Goal: Obtain resource: Download file/media

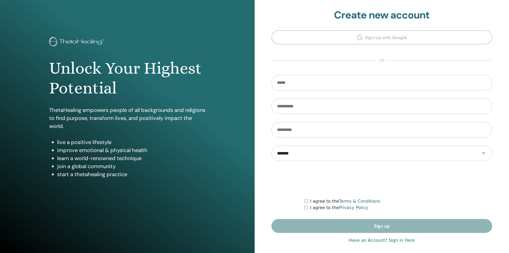
type input "**********"
click at [381, 237] on link "Have an Account? Sign in Here" at bounding box center [382, 240] width 66 height 6
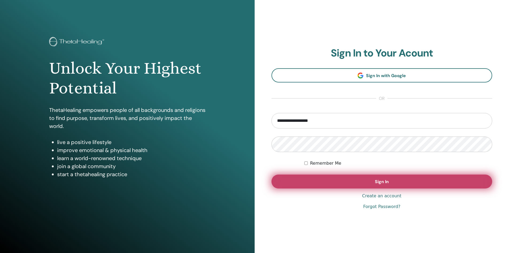
click at [340, 184] on button "Sign In" at bounding box center [382, 181] width 221 height 14
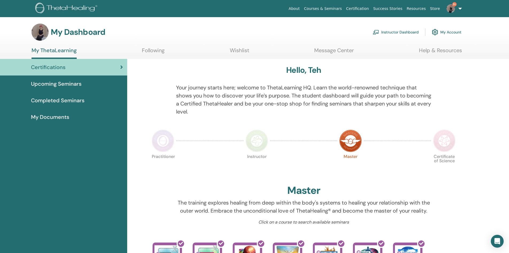
click at [387, 30] on link "Instructor Dashboard" at bounding box center [396, 32] width 46 height 12
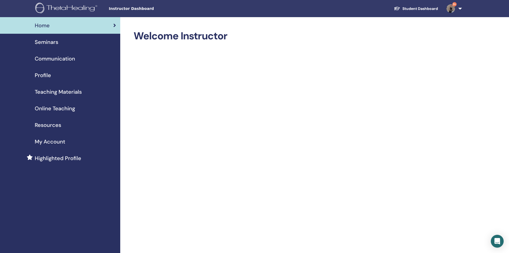
click at [42, 45] on span "Seminars" at bounding box center [47, 42] width 24 height 8
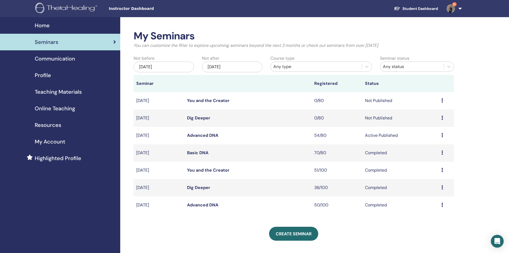
click at [214, 134] on link "Advanced DNA" at bounding box center [202, 135] width 31 height 6
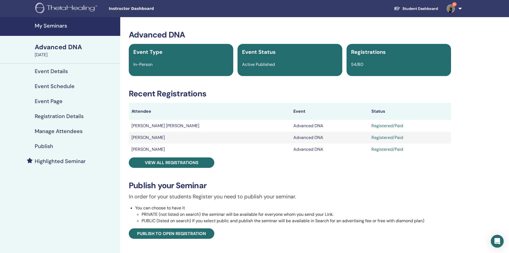
click at [189, 156] on div "Advanced DNA Event Type In-Person Event Status Active Published Registrations 5…" at bounding box center [289, 189] width 333 height 319
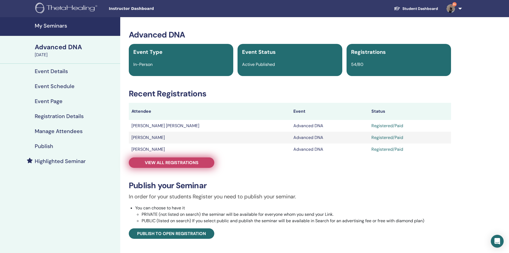
click at [194, 161] on span "View all registrations" at bounding box center [172, 163] width 54 height 6
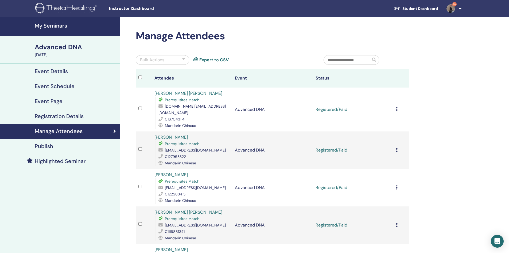
click at [396, 107] on icon at bounding box center [397, 109] width 2 height 4
click at [386, 161] on link "Download Certificate" at bounding box center [389, 161] width 41 height 6
click at [397, 185] on icon at bounding box center [397, 187] width 2 height 4
click at [394, 235] on link "Download Certificate" at bounding box center [389, 235] width 41 height 6
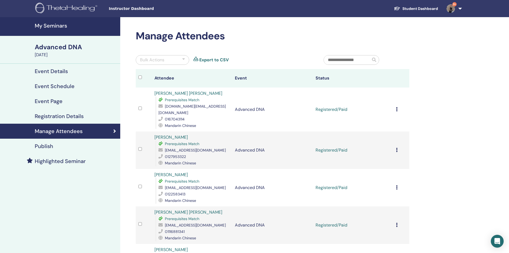
click at [397, 148] on icon at bounding box center [397, 150] width 2 height 4
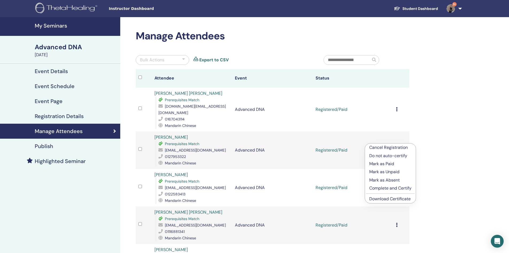
click at [383, 197] on link "Download Certificate" at bounding box center [389, 199] width 41 height 6
